Goal: Task Accomplishment & Management: Use online tool/utility

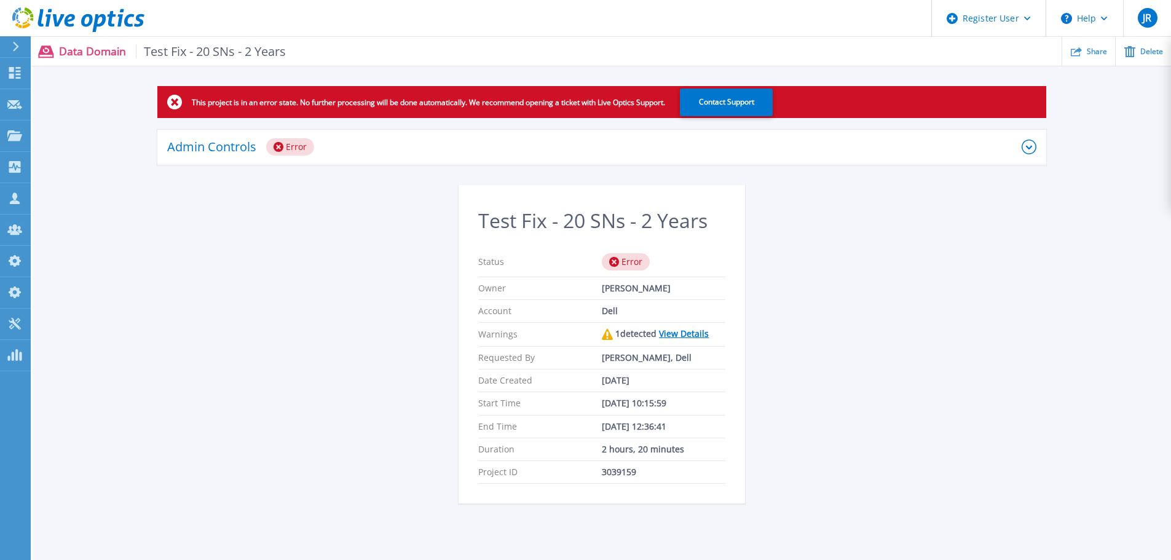
click at [1025, 144] on icon at bounding box center [1029, 147] width 15 height 15
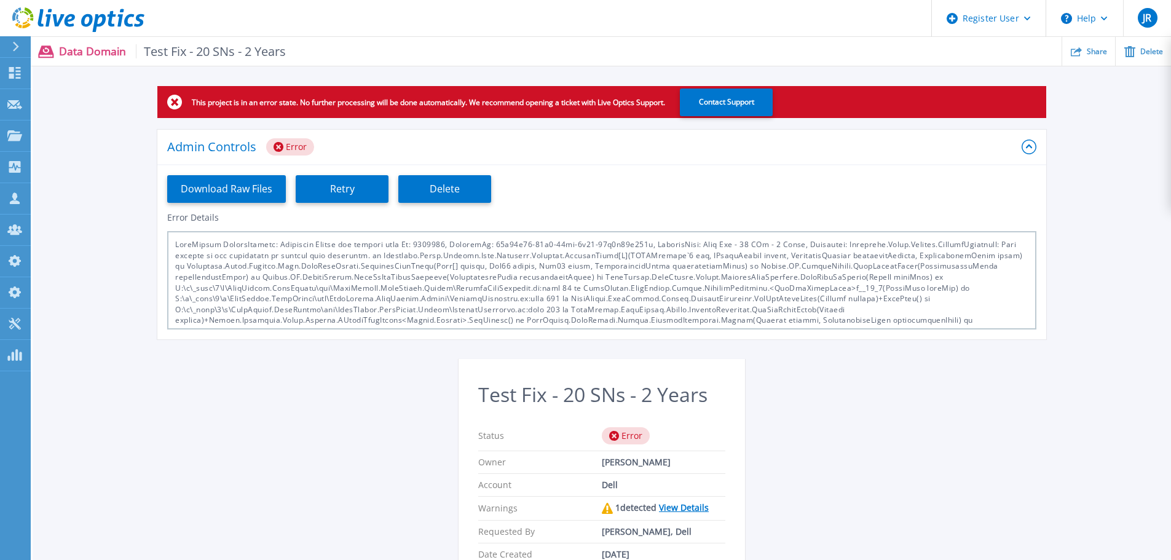
scroll to position [58, 0]
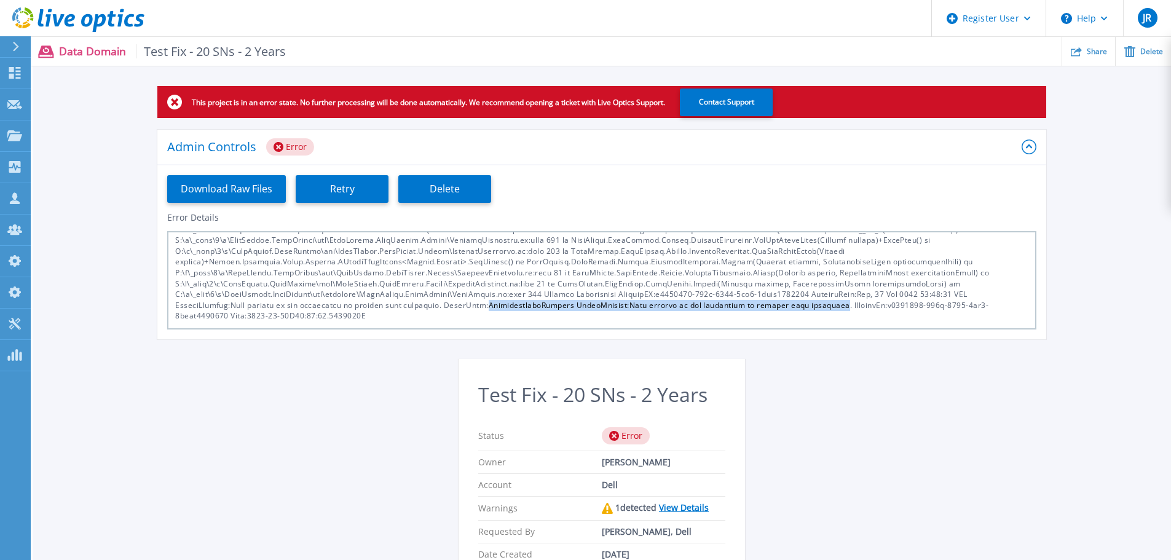
drag, startPoint x: 826, startPoint y: 305, endPoint x: 486, endPoint y: 309, distance: 339.9
click at [486, 309] on div at bounding box center [601, 280] width 869 height 98
click at [235, 306] on div at bounding box center [601, 280] width 869 height 98
copy div "This request is not authorized to perform this operation. ErrorCode:Authorizati…"
click at [610, 189] on div "Download Raw Files Retry Delete" at bounding box center [601, 188] width 889 height 47
